Goal: Information Seeking & Learning: Check status

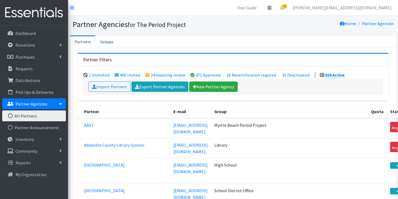
scroll to position [10243, 0]
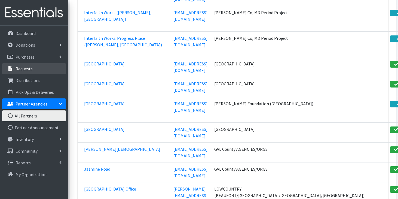
click at [41, 67] on link "Requests" at bounding box center [34, 68] width 64 height 11
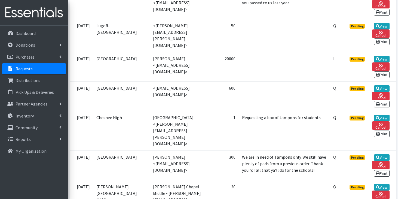
scroll to position [178, 0]
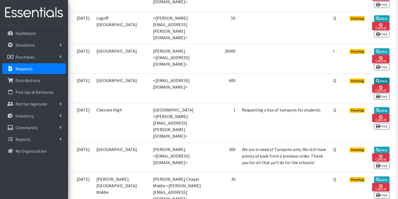
click at [376, 79] on icon at bounding box center [378, 81] width 4 height 4
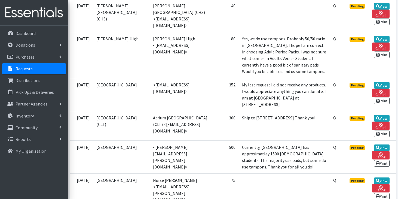
scroll to position [365, 0]
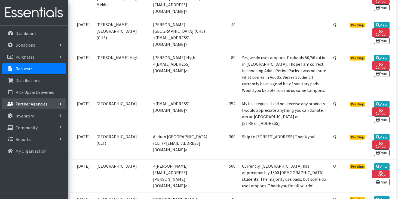
click at [36, 104] on p "Partner Agencies" at bounding box center [32, 103] width 32 height 5
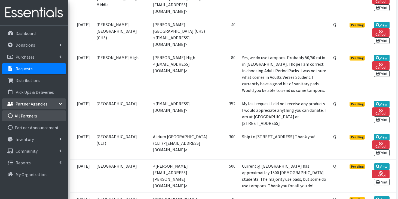
click at [33, 118] on link "All Partners" at bounding box center [34, 115] width 64 height 11
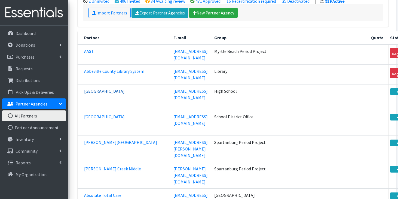
scroll to position [79, 0]
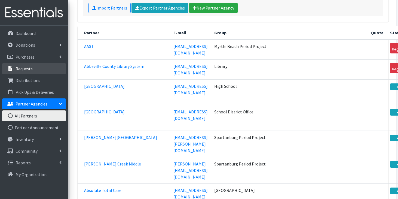
click at [31, 68] on p "Requests" at bounding box center [24, 68] width 17 height 5
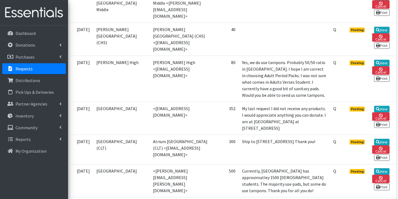
scroll to position [329, 0]
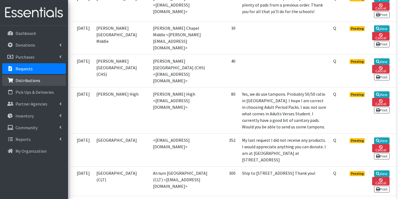
click at [47, 84] on link "Distributions" at bounding box center [34, 80] width 64 height 11
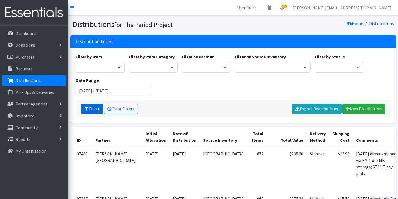
click at [99, 109] on button "Filter" at bounding box center [92, 108] width 22 height 10
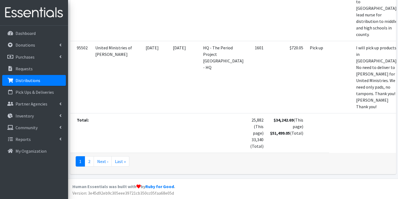
scroll to position [2911, 0]
click at [91, 160] on link "2" at bounding box center [89, 161] width 9 height 10
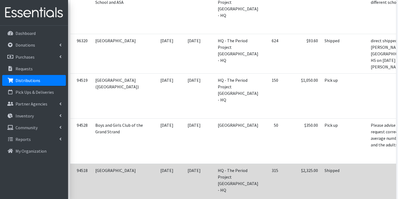
scroll to position [991, 0]
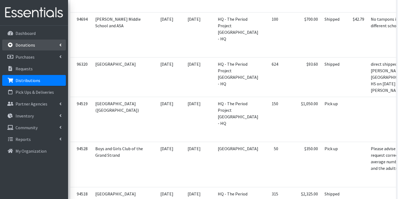
click at [48, 45] on link "Donations" at bounding box center [34, 44] width 64 height 11
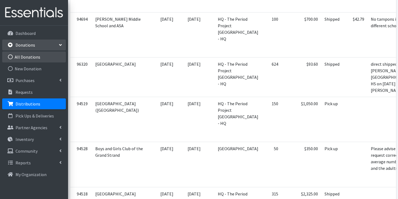
click at [38, 54] on link "All Donations" at bounding box center [34, 56] width 64 height 11
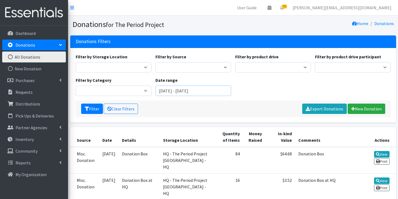
click at [171, 92] on input "August 3, 2025 - November 3, 2025" at bounding box center [193, 91] width 76 height 10
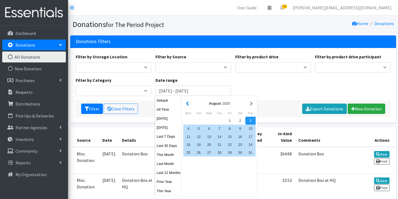
click at [188, 104] on button "button" at bounding box center [188, 103] width 6 height 7
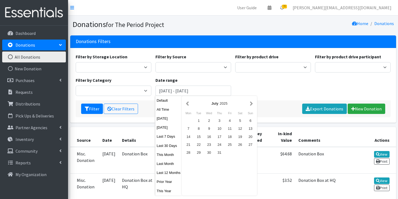
click at [188, 104] on button "button" at bounding box center [188, 103] width 6 height 7
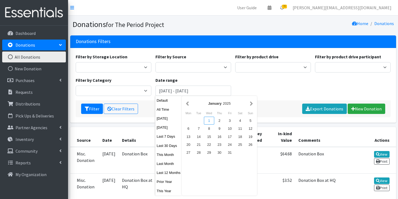
click at [209, 120] on div "1" at bounding box center [209, 121] width 10 height 8
click at [253, 103] on button "button" at bounding box center [252, 103] width 6 height 7
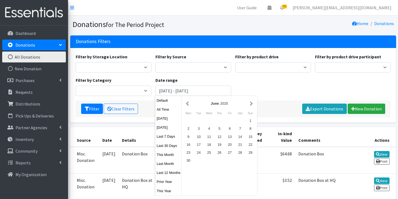
click at [253, 103] on button "button" at bounding box center [252, 103] width 6 height 7
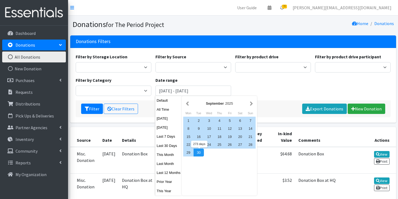
click at [199, 151] on div "30" at bounding box center [199, 152] width 10 height 8
type input "[DATE] - [DATE]"
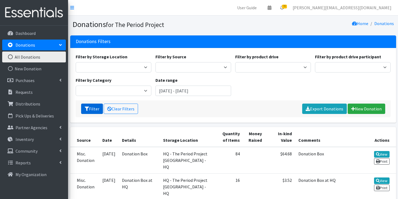
click at [89, 108] on button "Filter" at bounding box center [92, 108] width 22 height 10
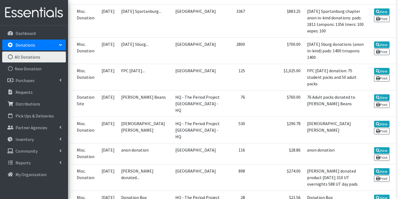
scroll to position [1336, 0]
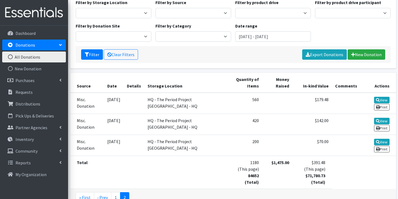
scroll to position [89, 0]
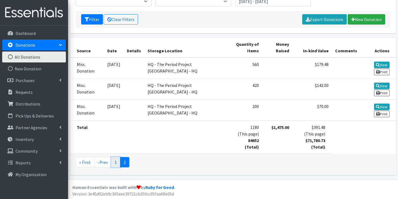
click at [111, 164] on link "1" at bounding box center [115, 162] width 9 height 10
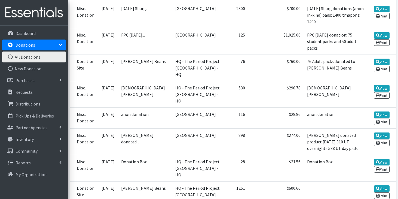
scroll to position [1336, 0]
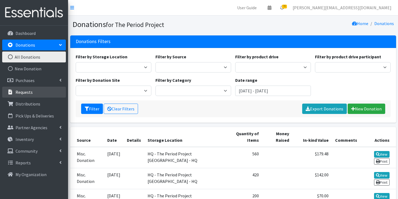
click at [14, 88] on link "Requests" at bounding box center [34, 92] width 64 height 11
